Goal: Navigation & Orientation: Find specific page/section

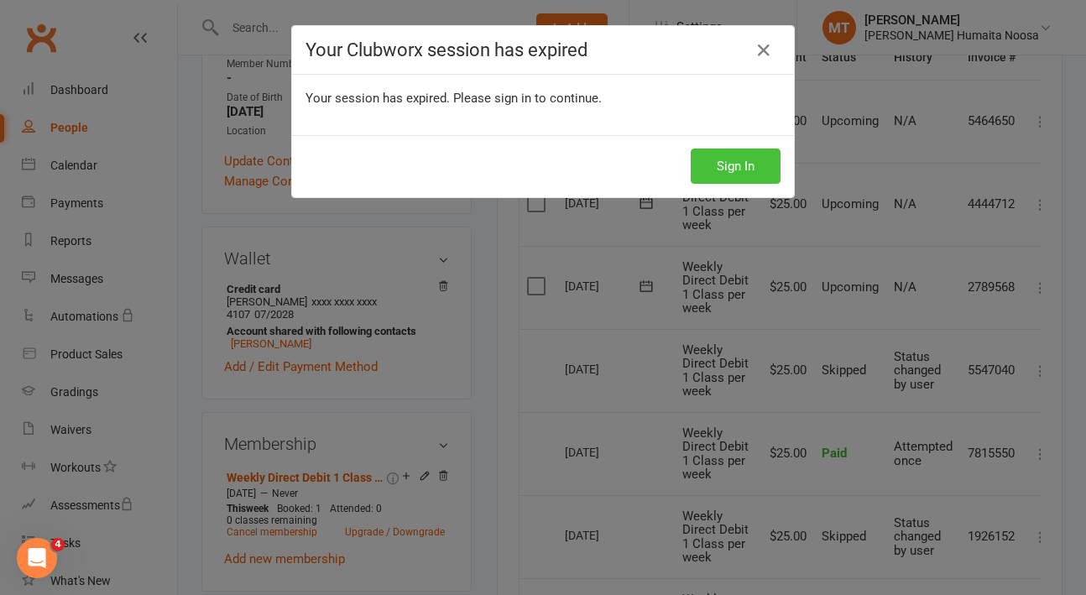
click at [725, 169] on button "Sign In" at bounding box center [736, 166] width 90 height 35
